Goal: Check status

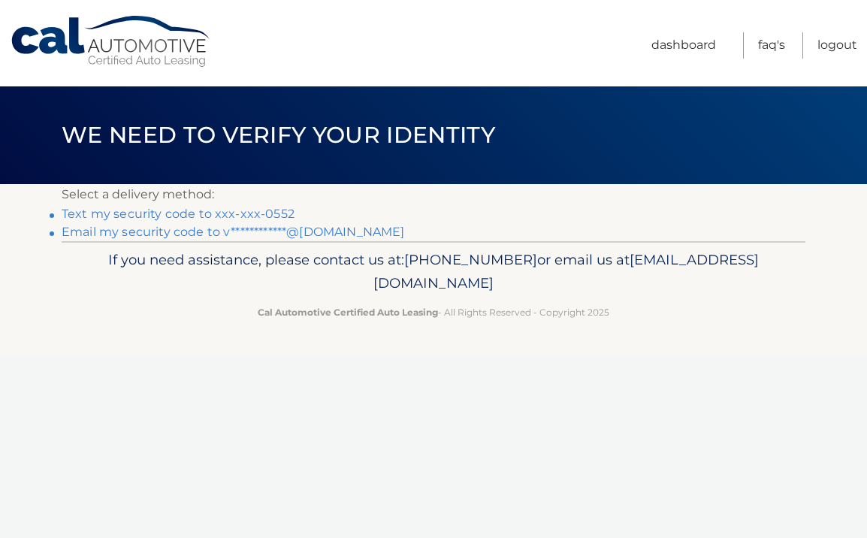
click at [260, 214] on link "Text my security code to xxx-xxx-0552" at bounding box center [178, 214] width 233 height 14
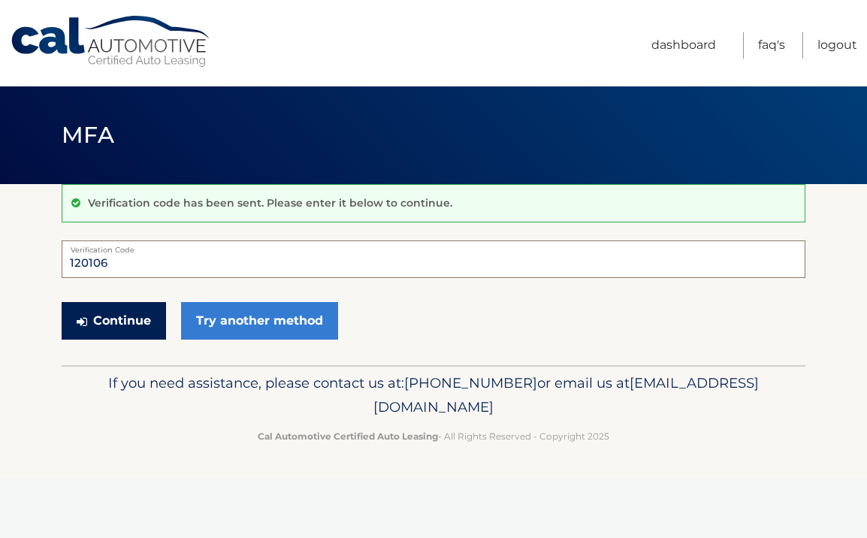
type input "120106"
click at [137, 319] on button "Continue" at bounding box center [114, 321] width 104 height 38
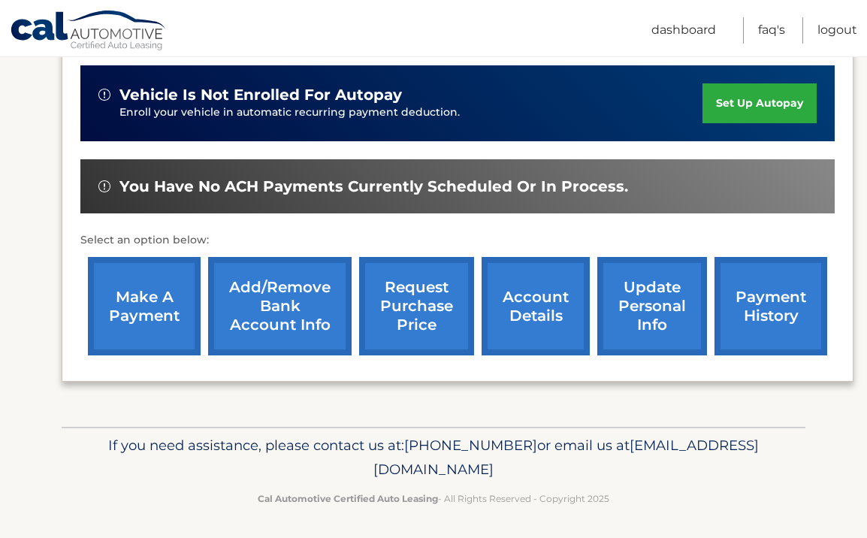
scroll to position [369, 0]
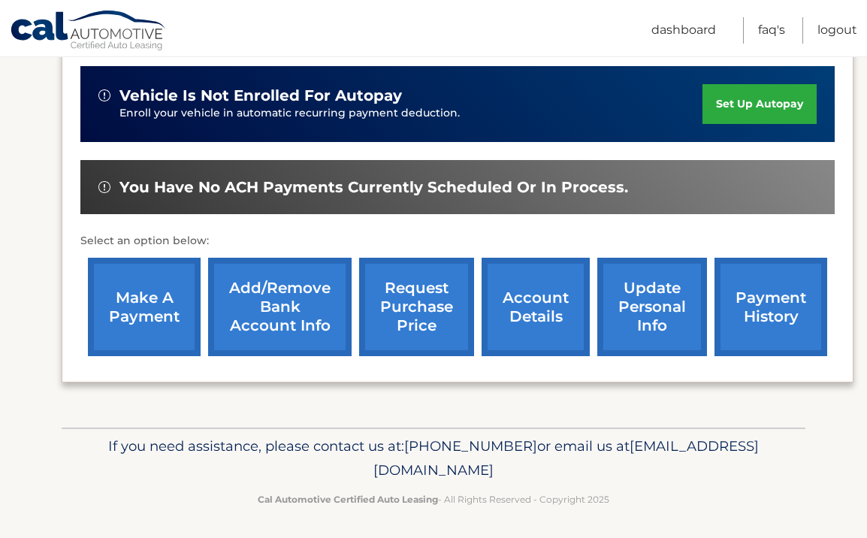
click at [762, 316] on link "payment history" at bounding box center [771, 307] width 113 height 98
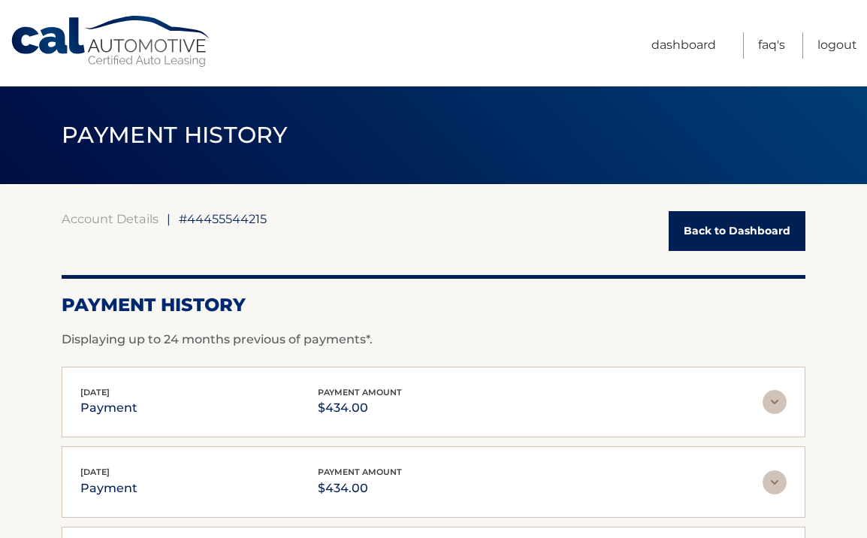
click at [765, 231] on link "Back to Dashboard" at bounding box center [737, 231] width 137 height 40
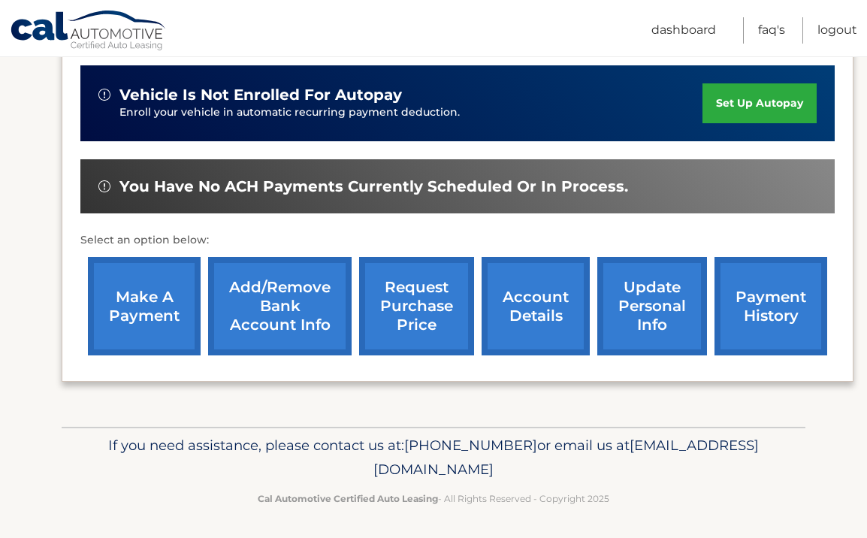
scroll to position [369, 0]
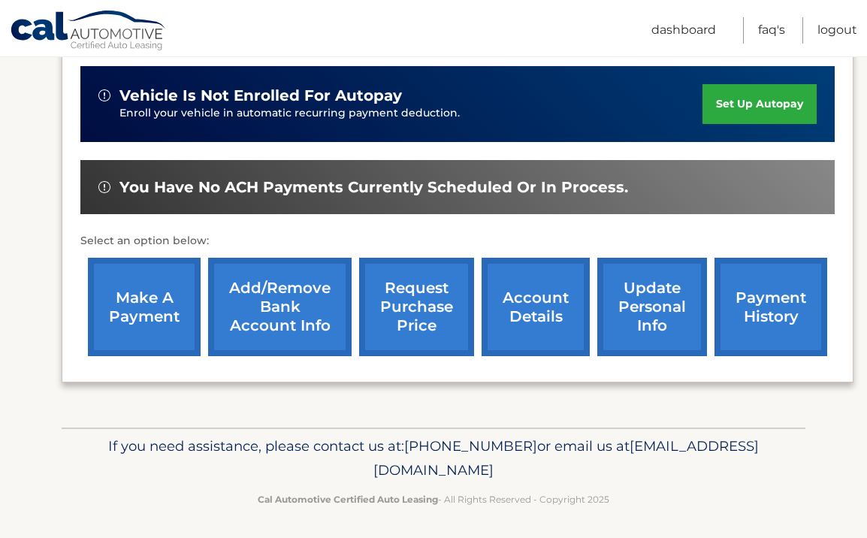
click at [524, 316] on link "account details" at bounding box center [536, 307] width 108 height 98
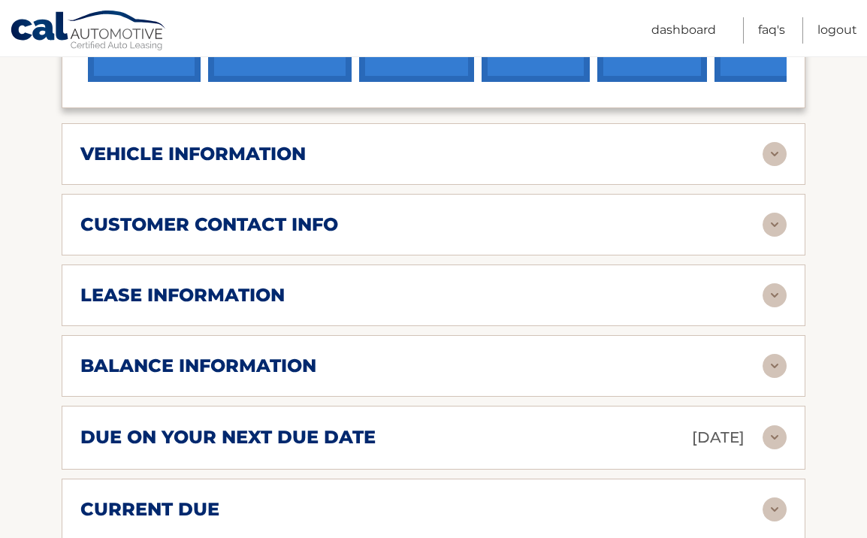
scroll to position [688, 0]
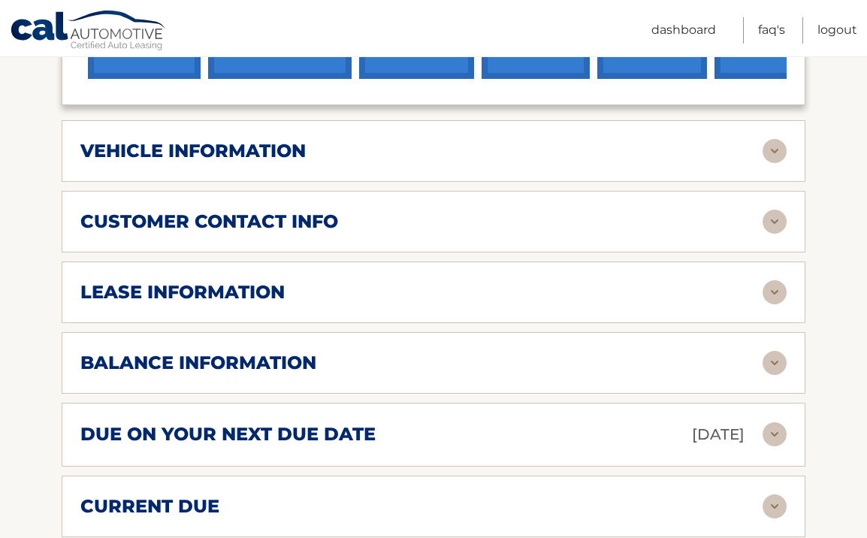
click at [771, 422] on img at bounding box center [775, 434] width 24 height 24
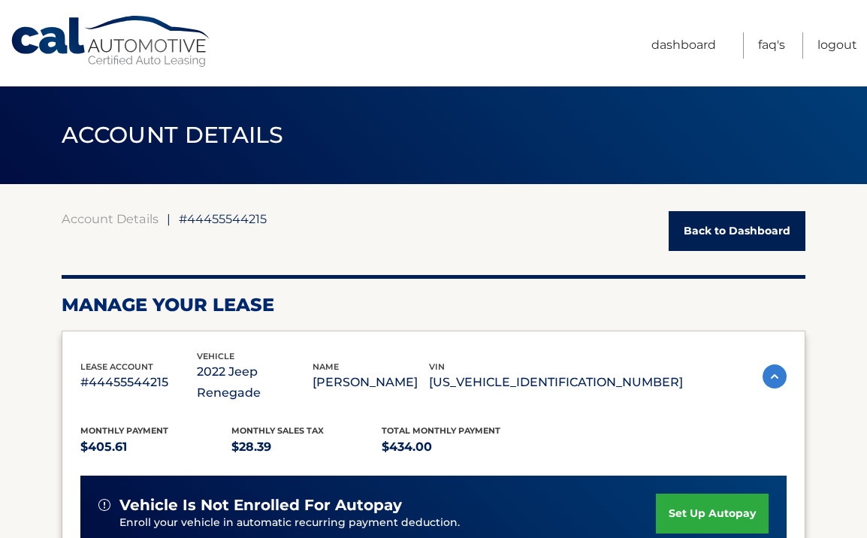
scroll to position [0, 0]
click at [823, 44] on link "Logout" at bounding box center [838, 45] width 40 height 26
